Goal: Task Accomplishment & Management: Use online tool/utility

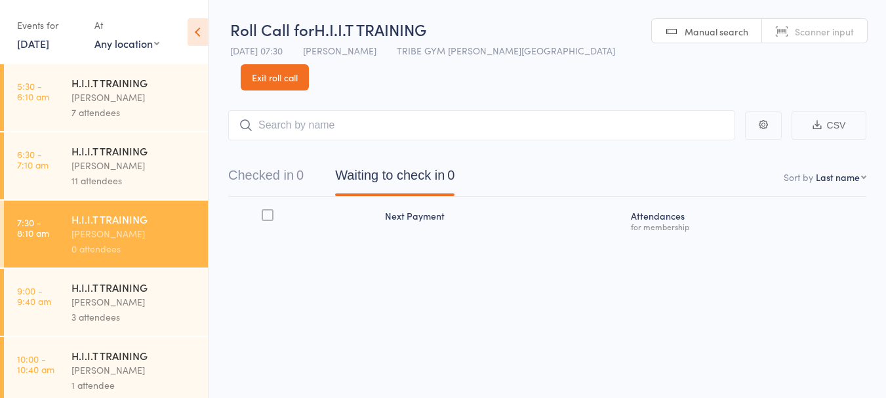
scroll to position [144, 0]
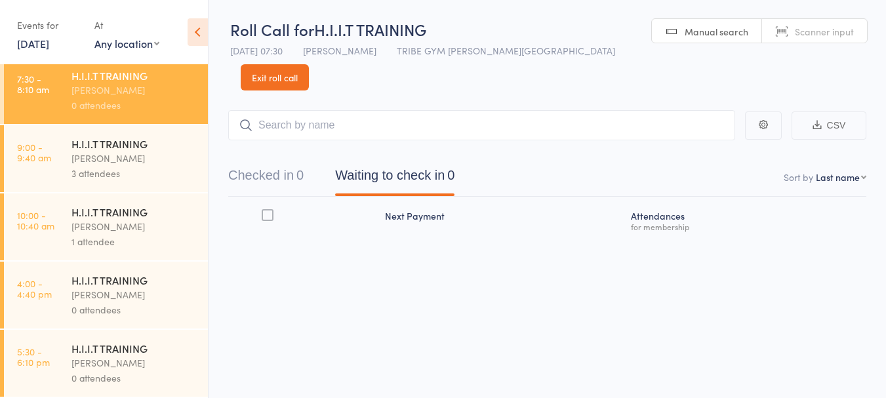
click at [79, 286] on div "H.I.I.T TRAINING" at bounding box center [133, 280] width 125 height 14
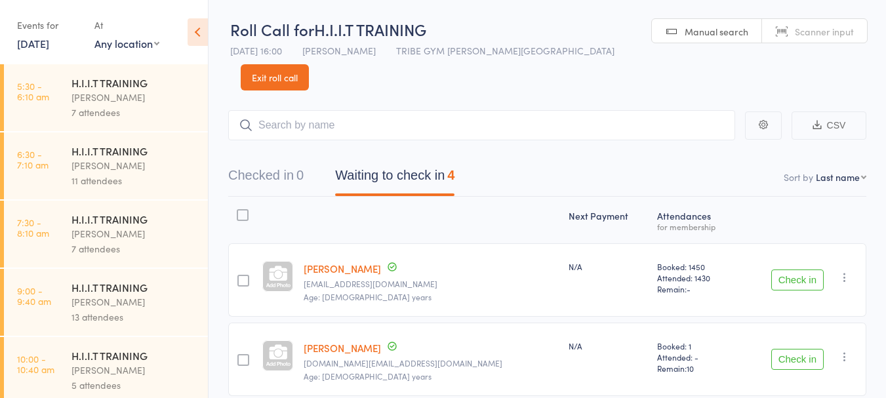
click at [788, 349] on button "Check in" at bounding box center [797, 359] width 52 height 21
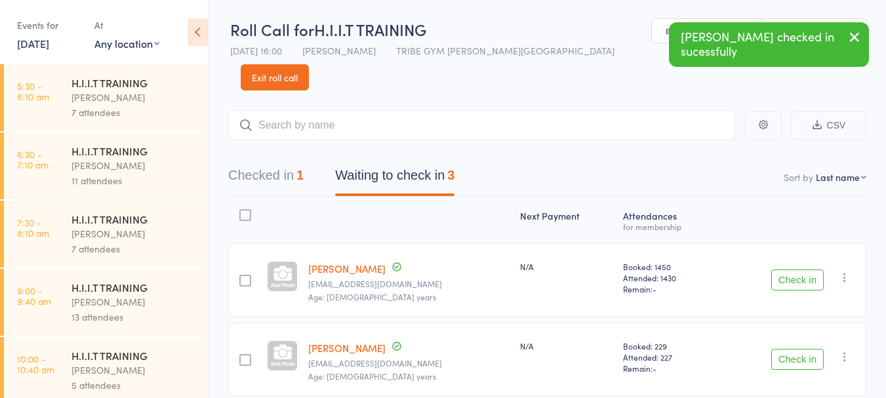
click at [788, 349] on button "Check in" at bounding box center [797, 359] width 52 height 21
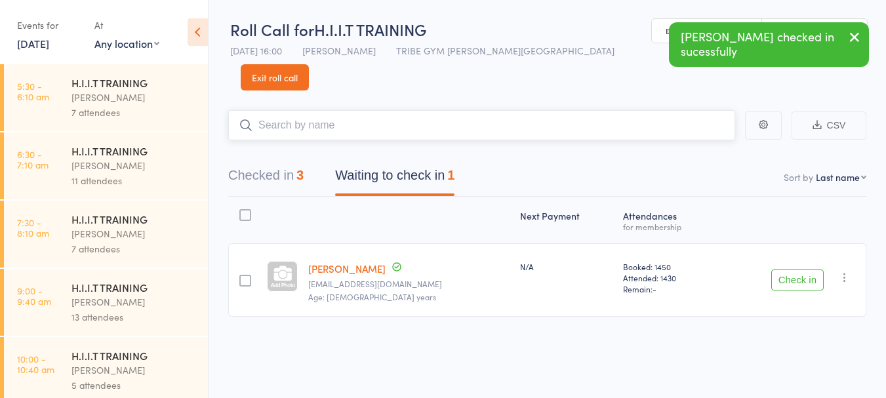
click at [389, 110] on input "search" at bounding box center [481, 125] width 507 height 30
type input "r"
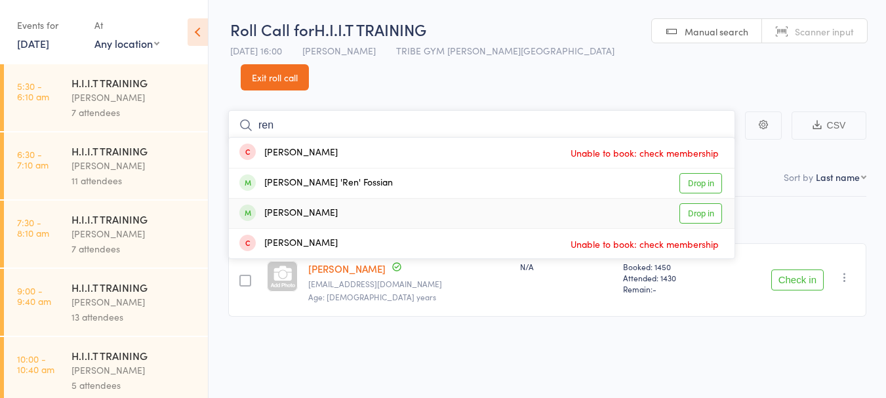
type input "ren"
click at [720, 203] on link "Drop in" at bounding box center [700, 213] width 43 height 20
